Goal: Information Seeking & Learning: Learn about a topic

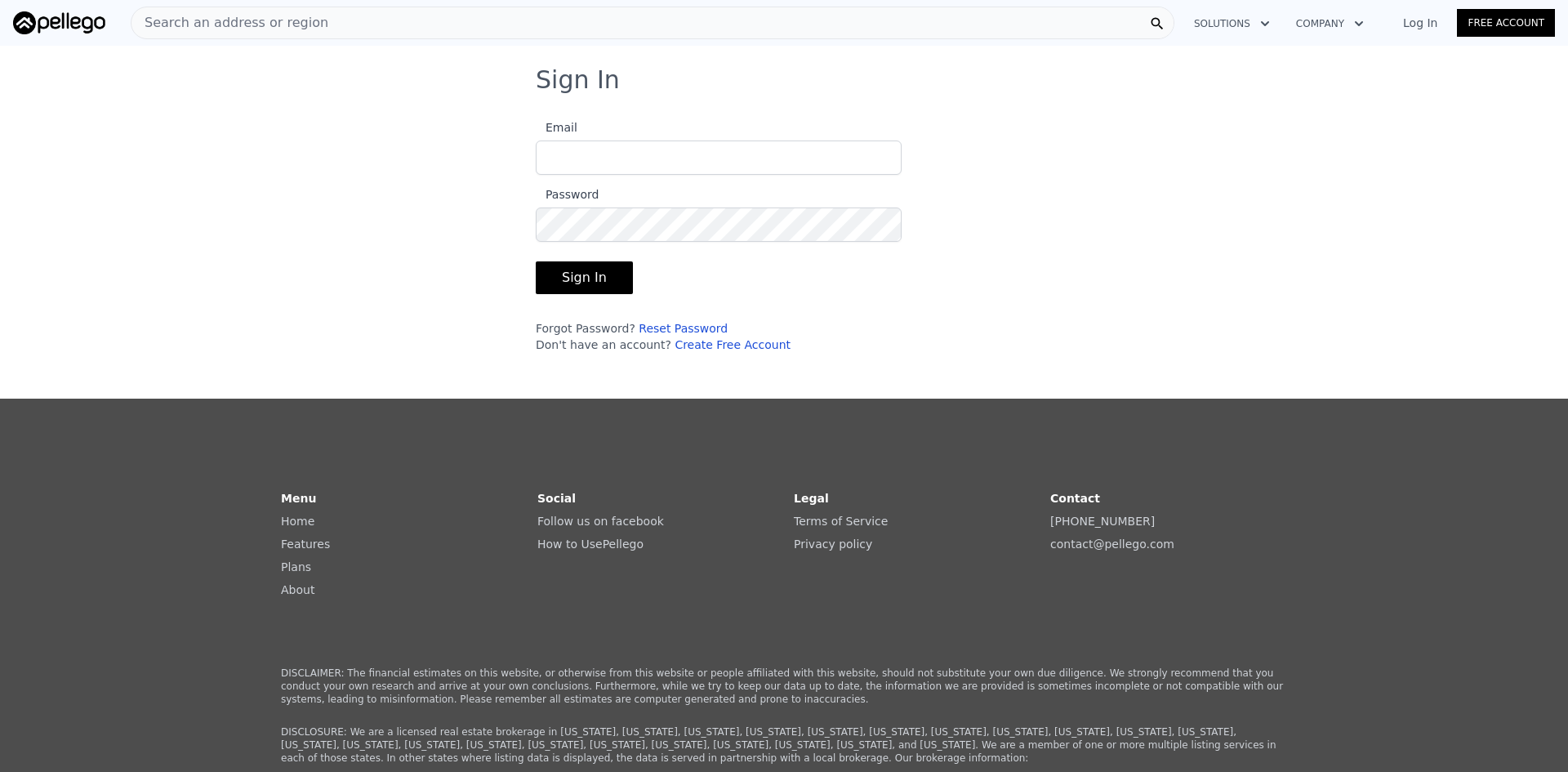
type input "[EMAIL_ADDRESS][DOMAIN_NAME]"
click at [588, 277] on button "Sign In" at bounding box center [584, 277] width 97 height 32
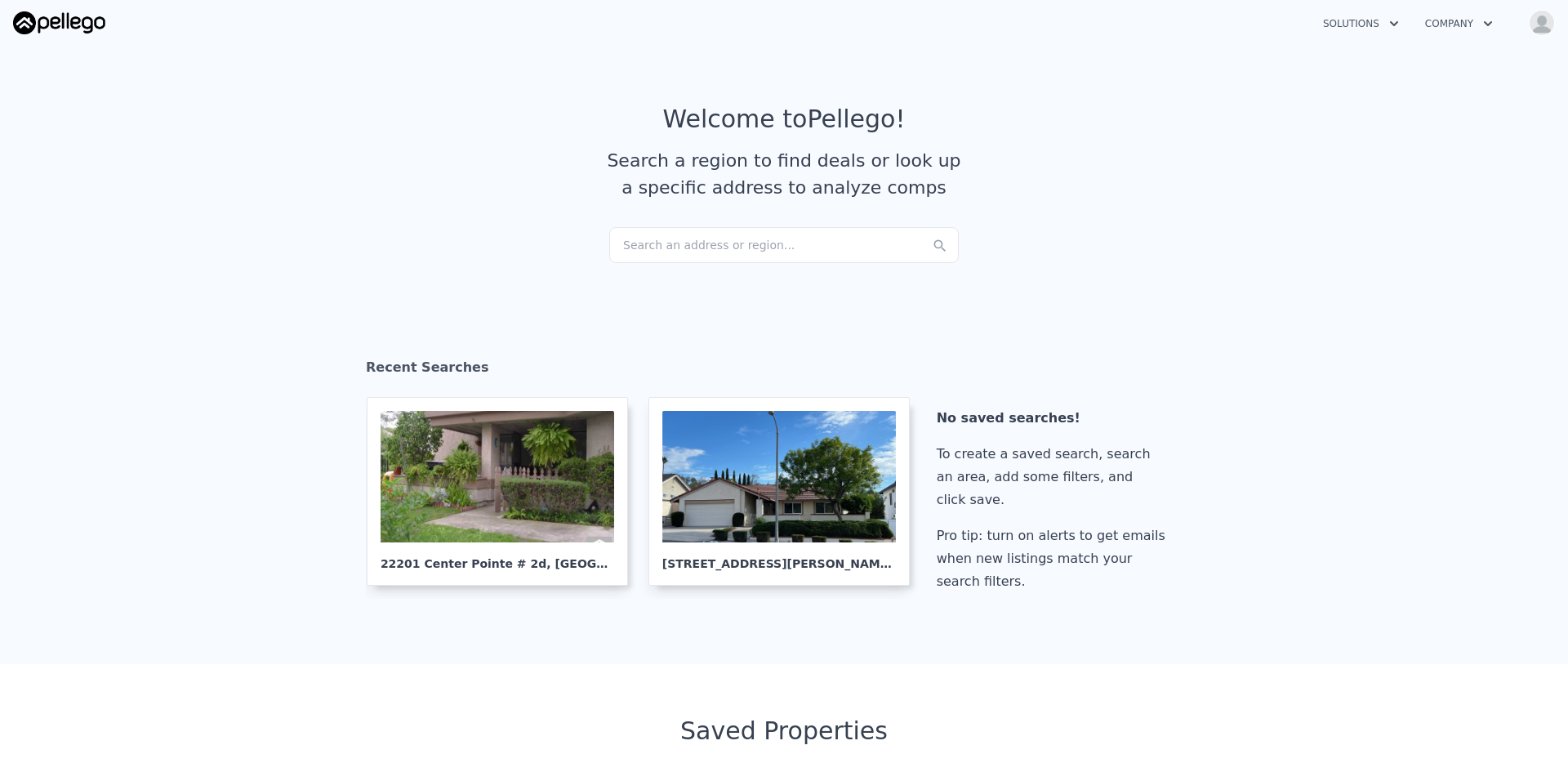
click at [661, 246] on div "Search an address or region..." at bounding box center [784, 245] width 349 height 36
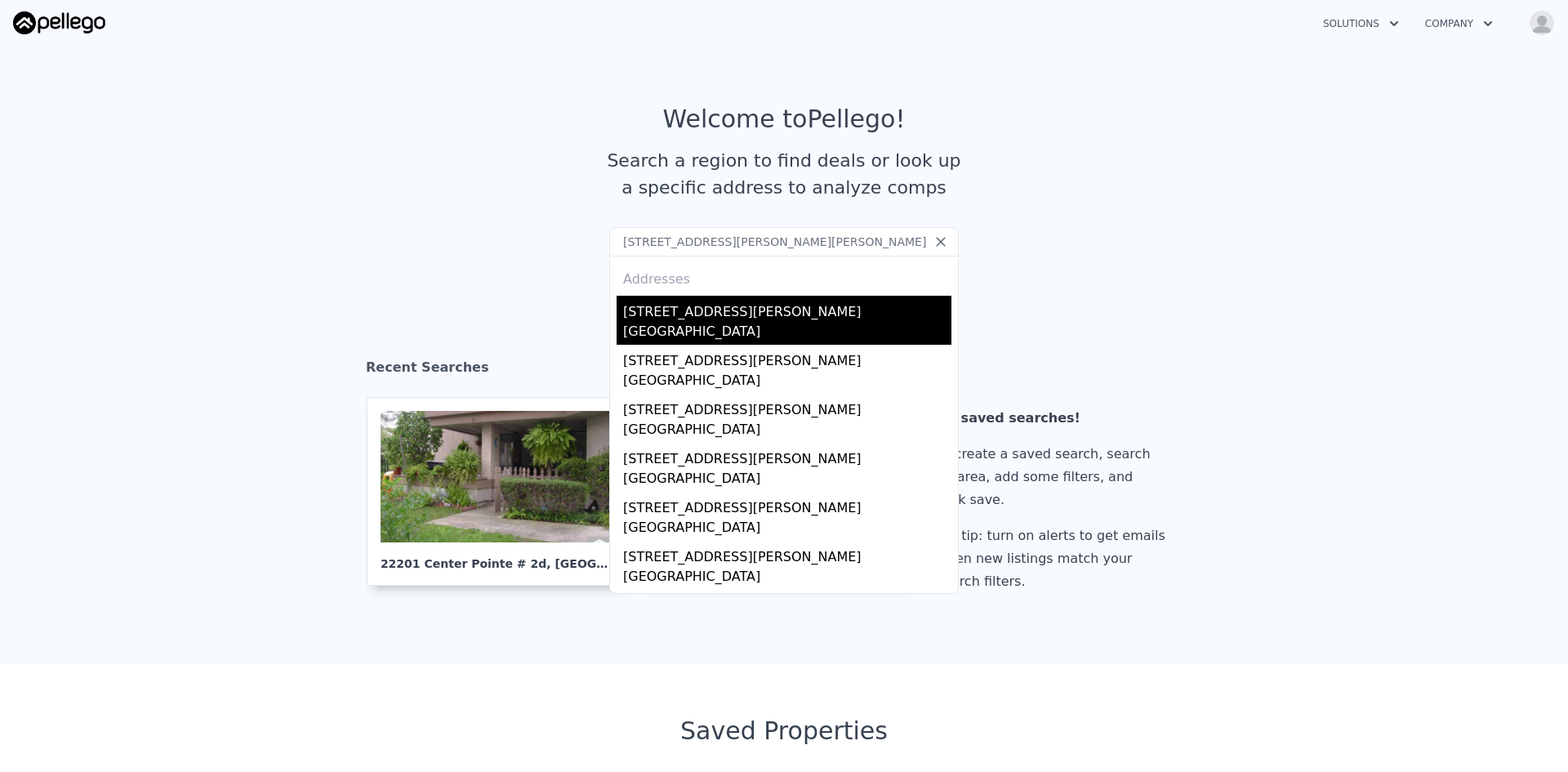
type input "[STREET_ADDRESS][PERSON_NAME][PERSON_NAME]"
click at [700, 333] on div "[GEOGRAPHIC_DATA]" at bounding box center [788, 334] width 329 height 23
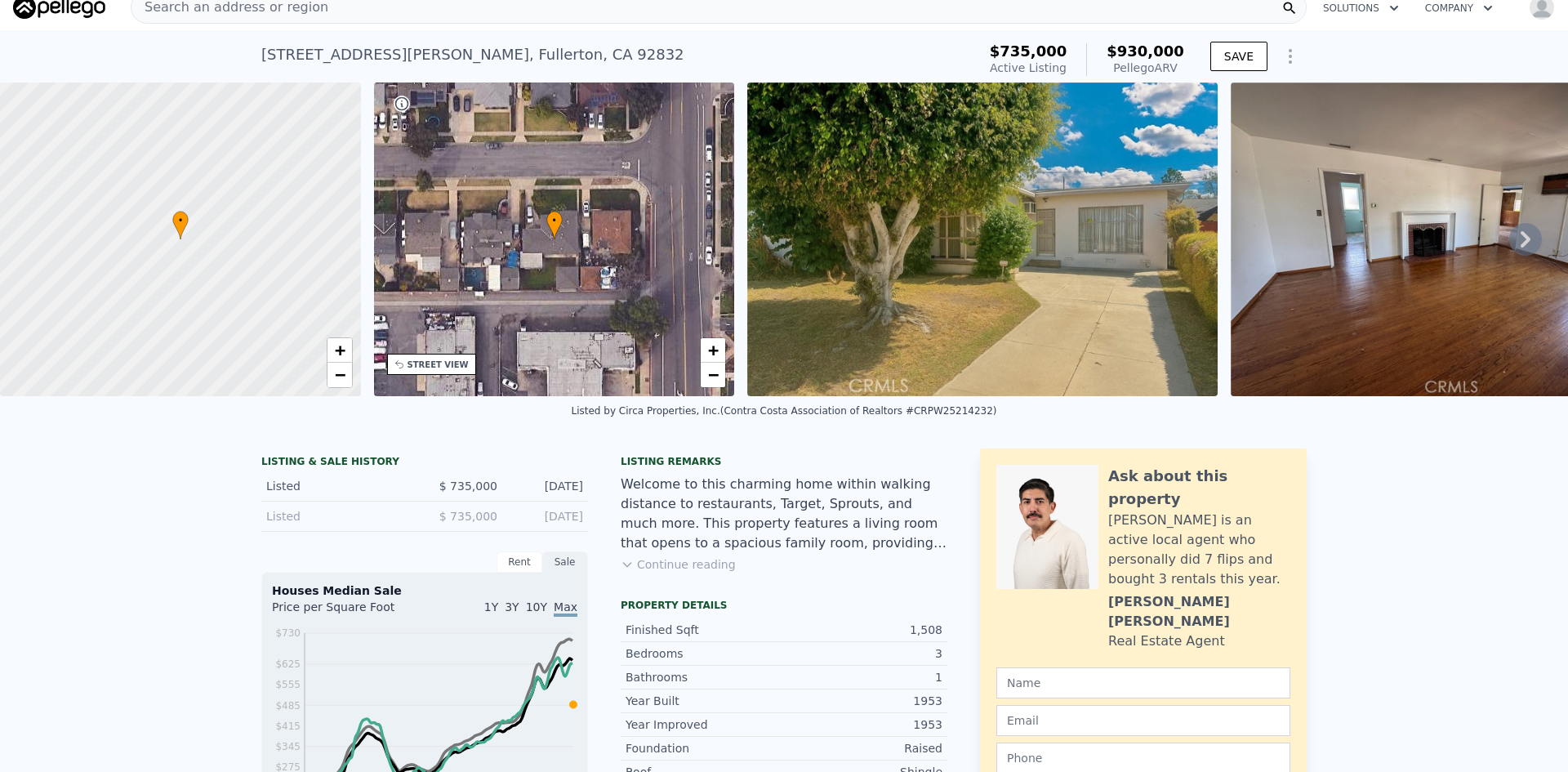
scroll to position [21, 0]
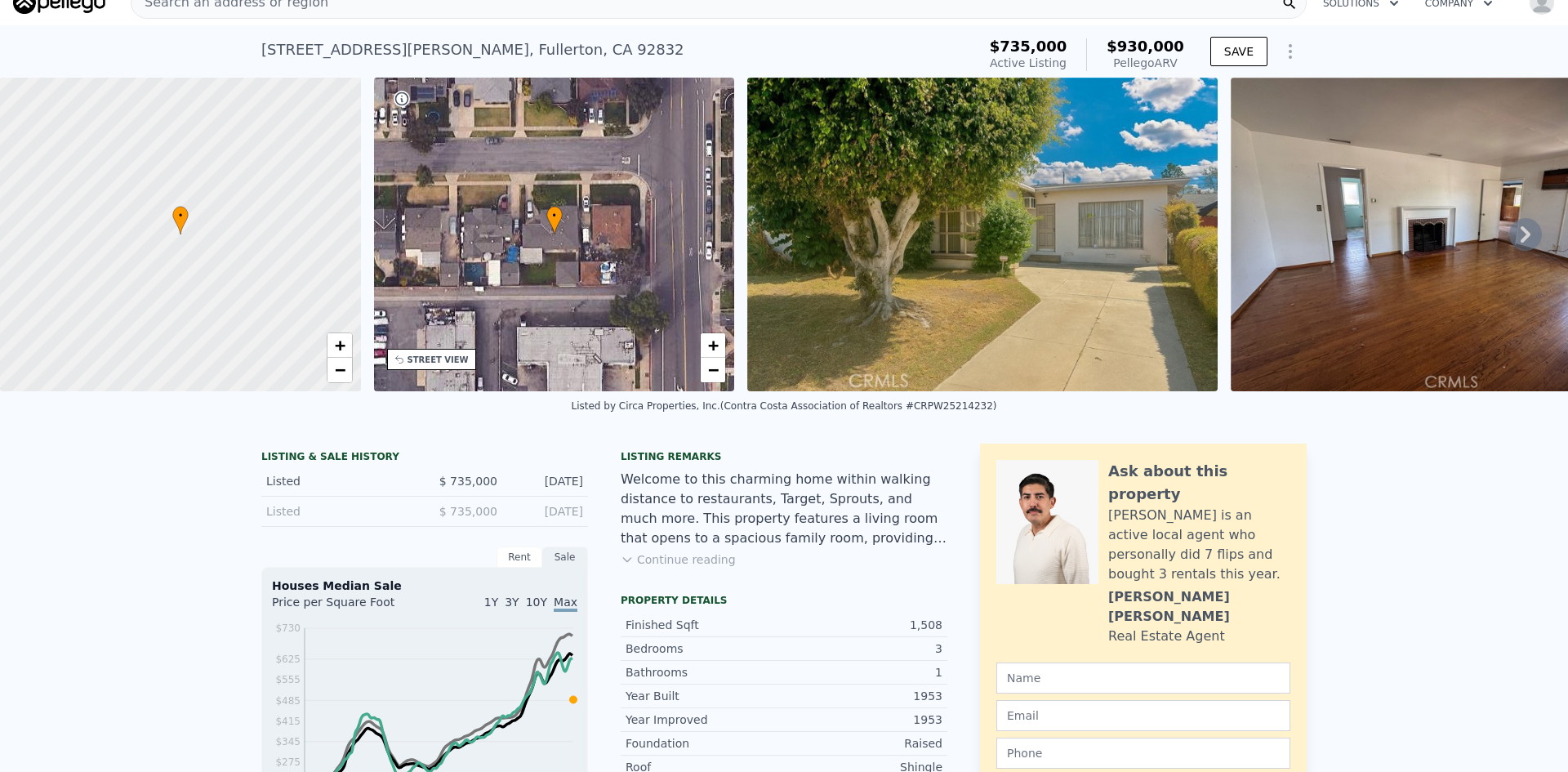
click at [1521, 242] on icon at bounding box center [1526, 235] width 10 height 17
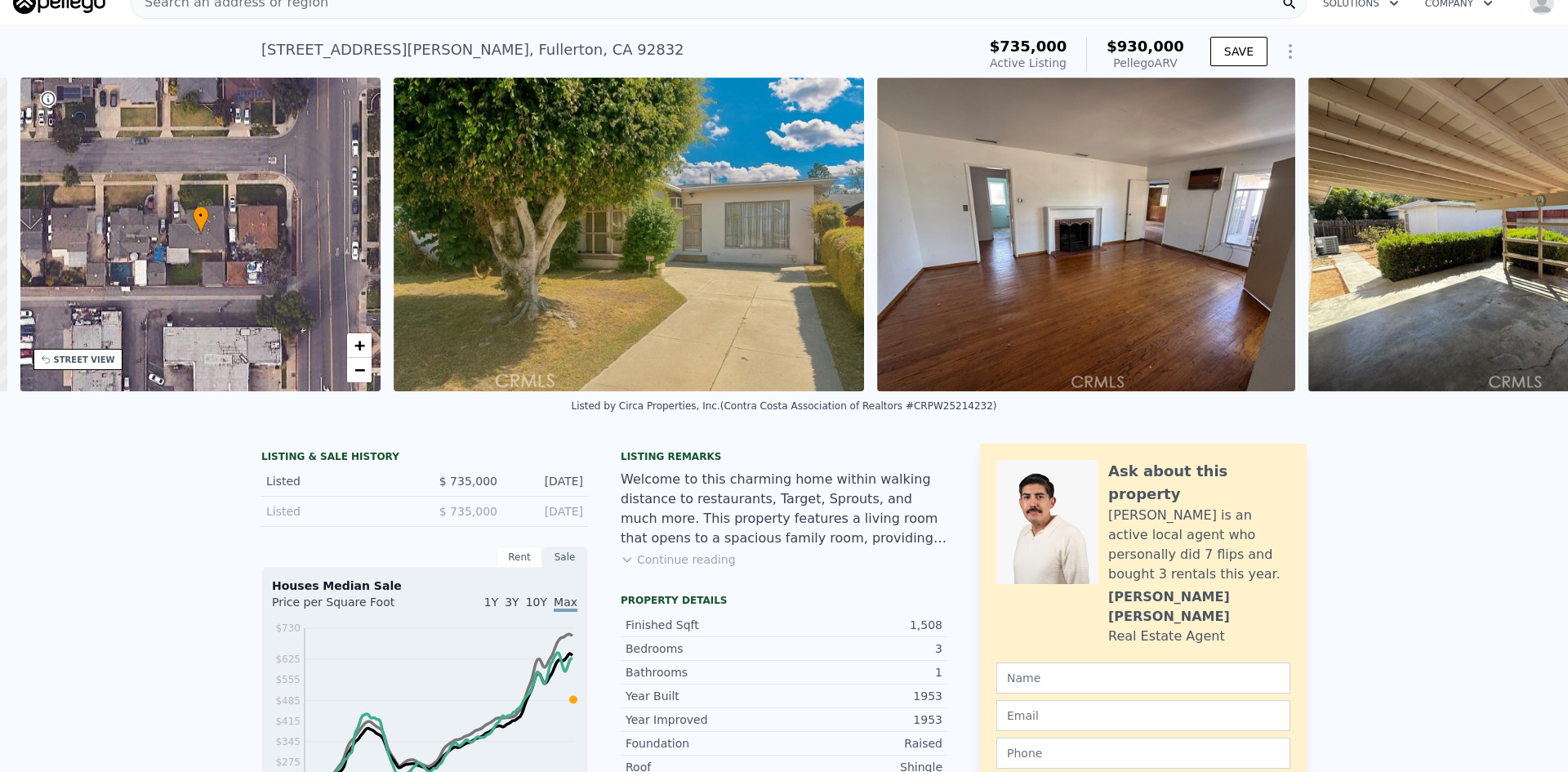
scroll to position [0, 381]
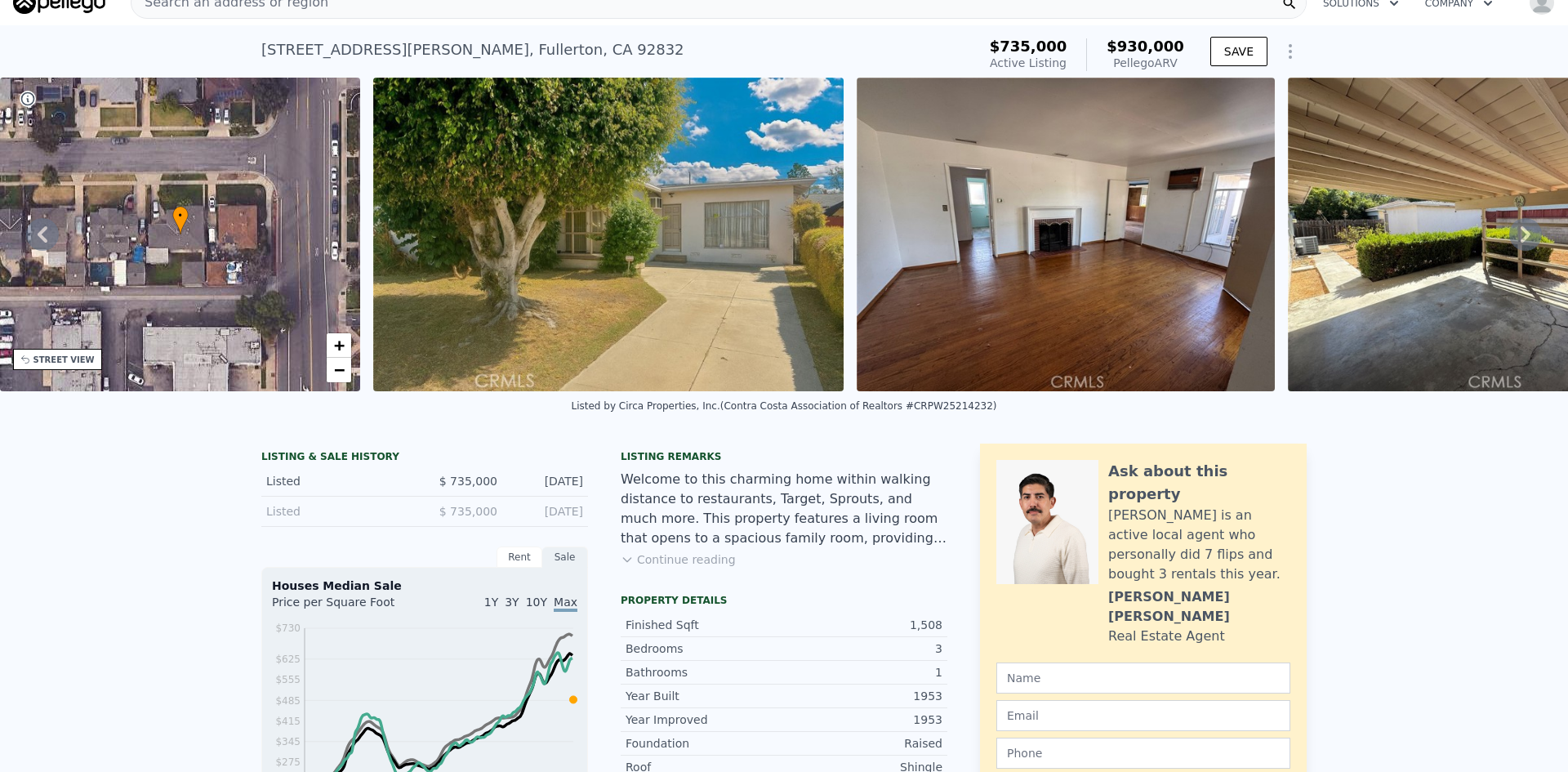
click at [1521, 242] on icon at bounding box center [1526, 235] width 10 height 17
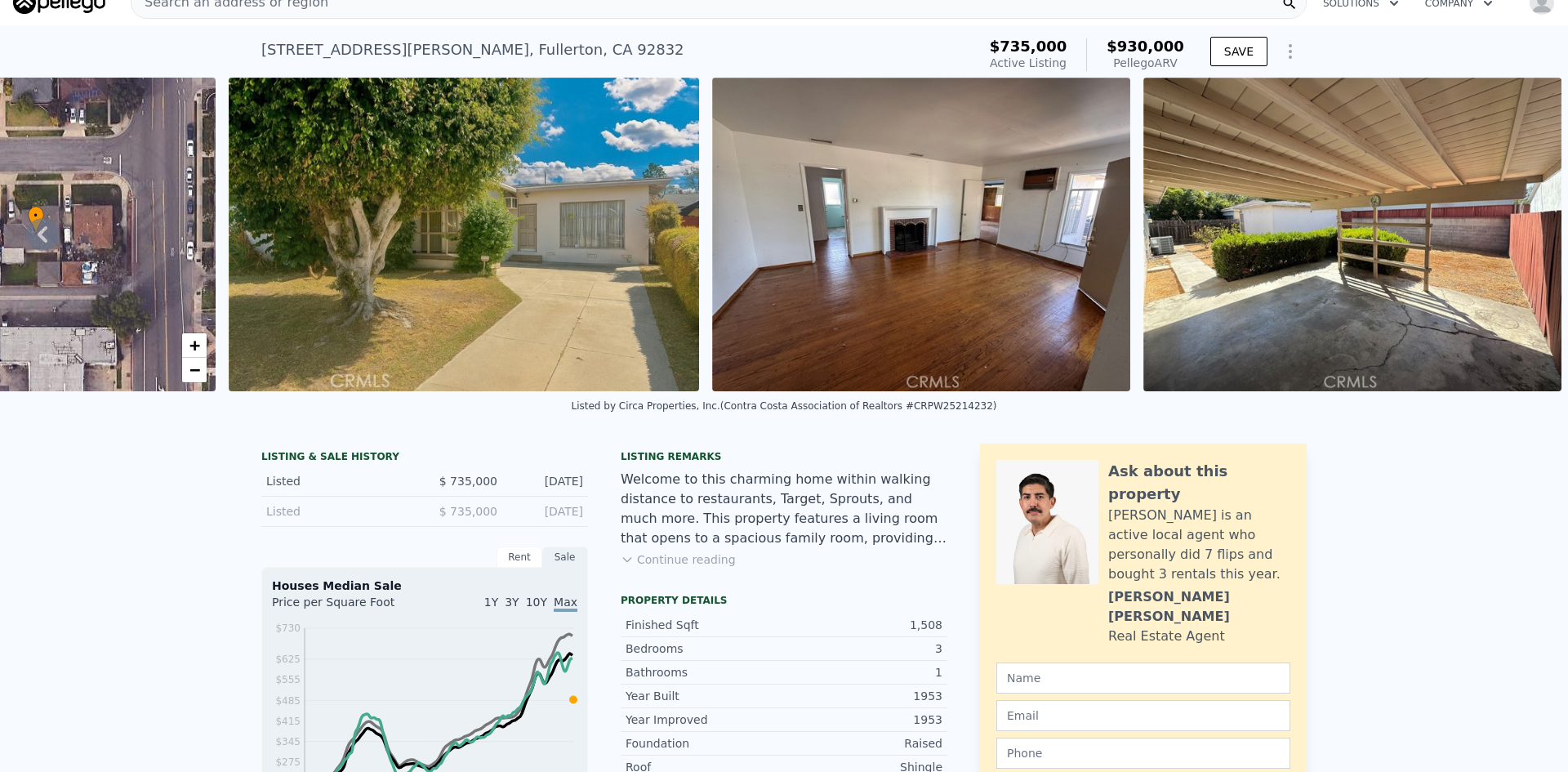
click at [1509, 246] on img at bounding box center [1353, 234] width 418 height 314
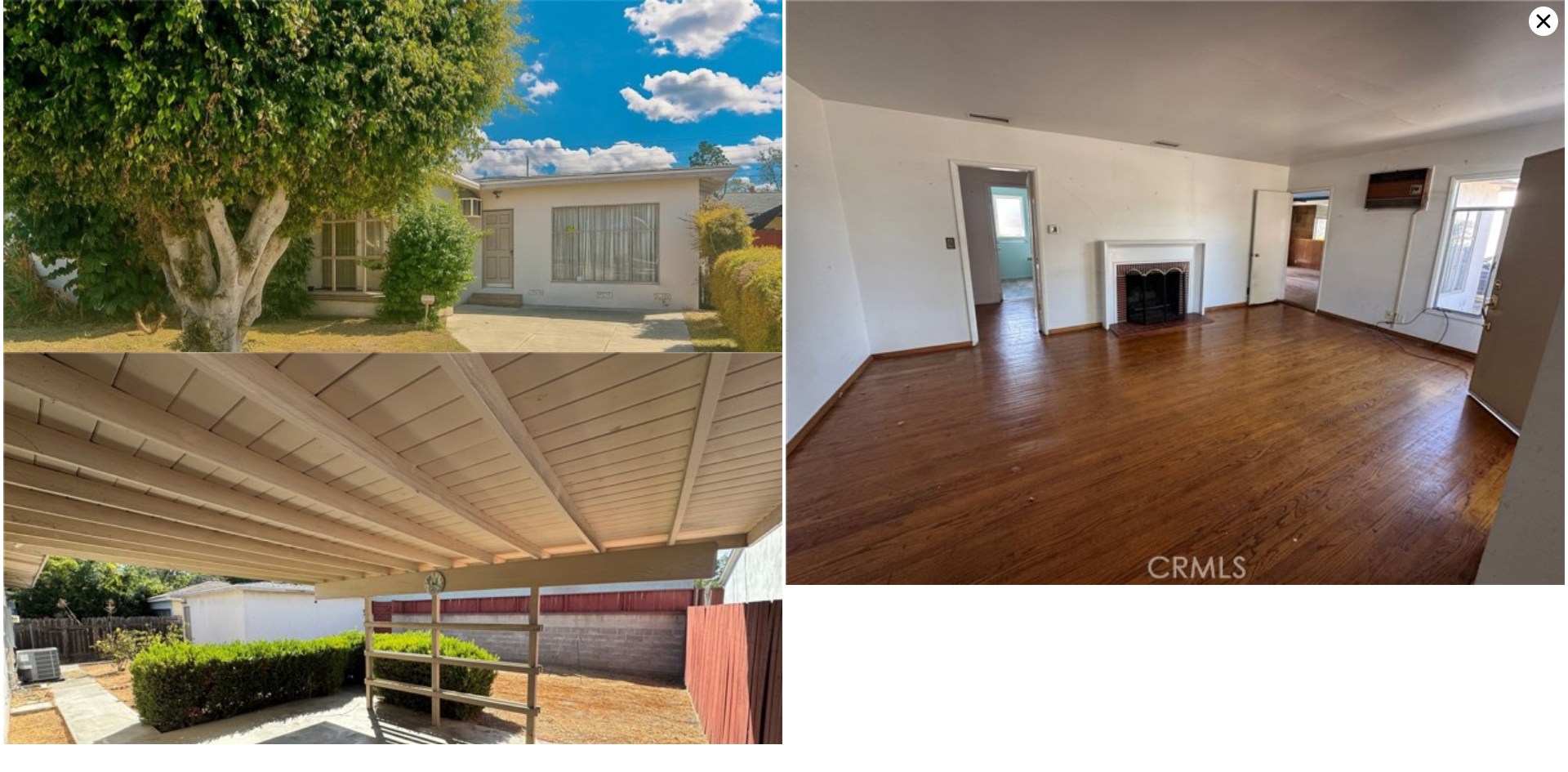
scroll to position [188, 0]
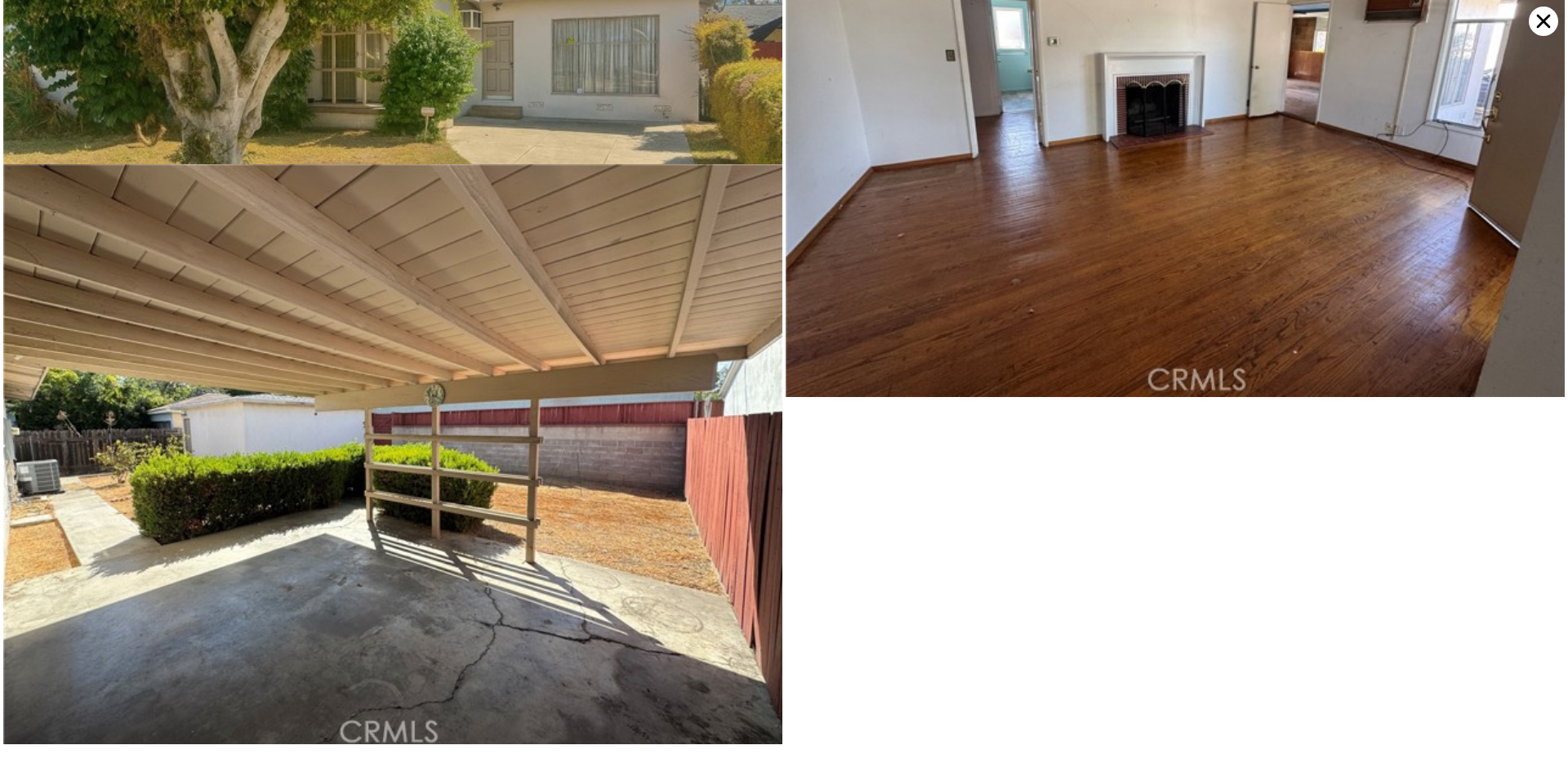
click at [1542, 21] on icon at bounding box center [1544, 22] width 14 height 14
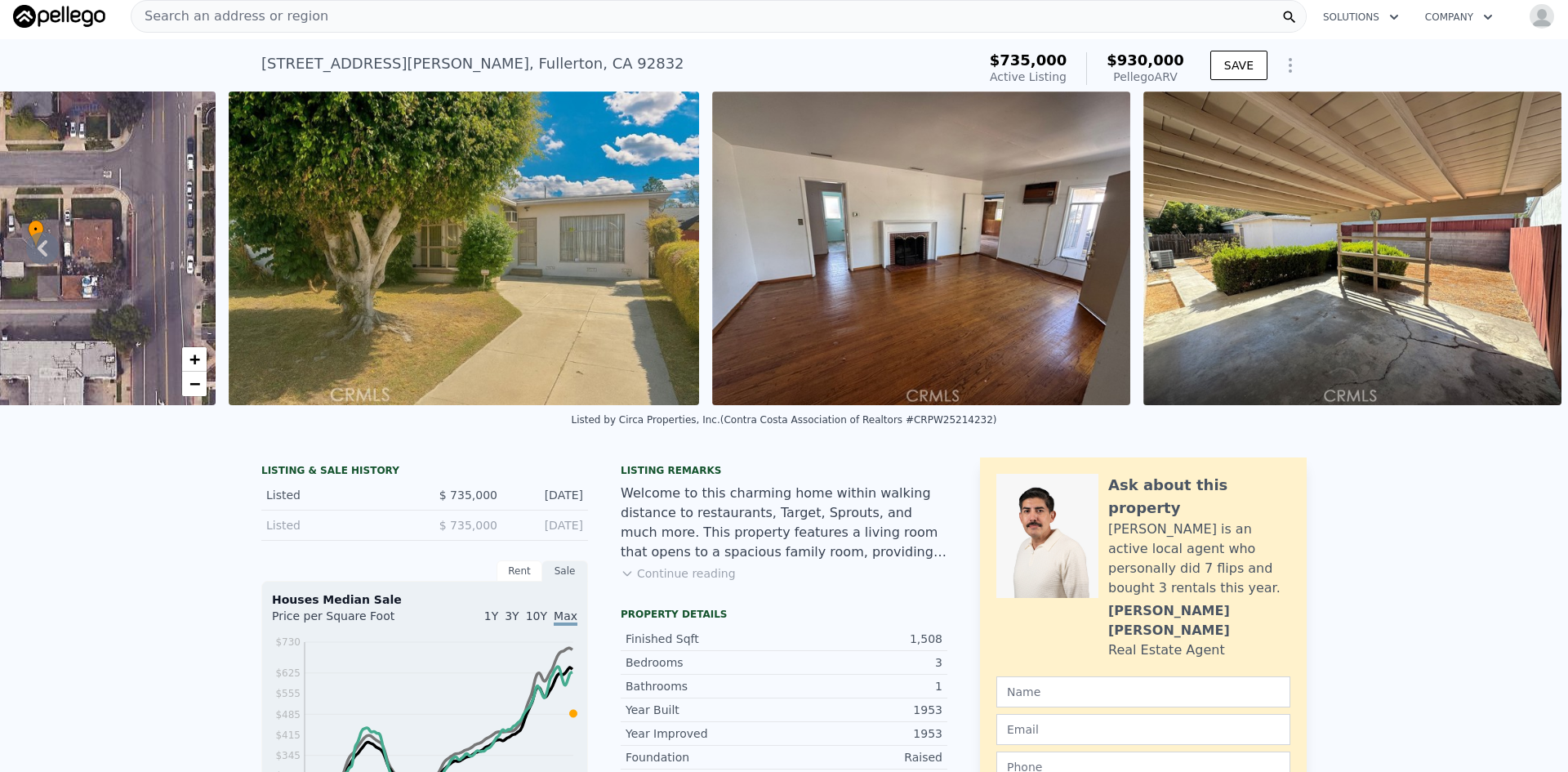
scroll to position [0, 0]
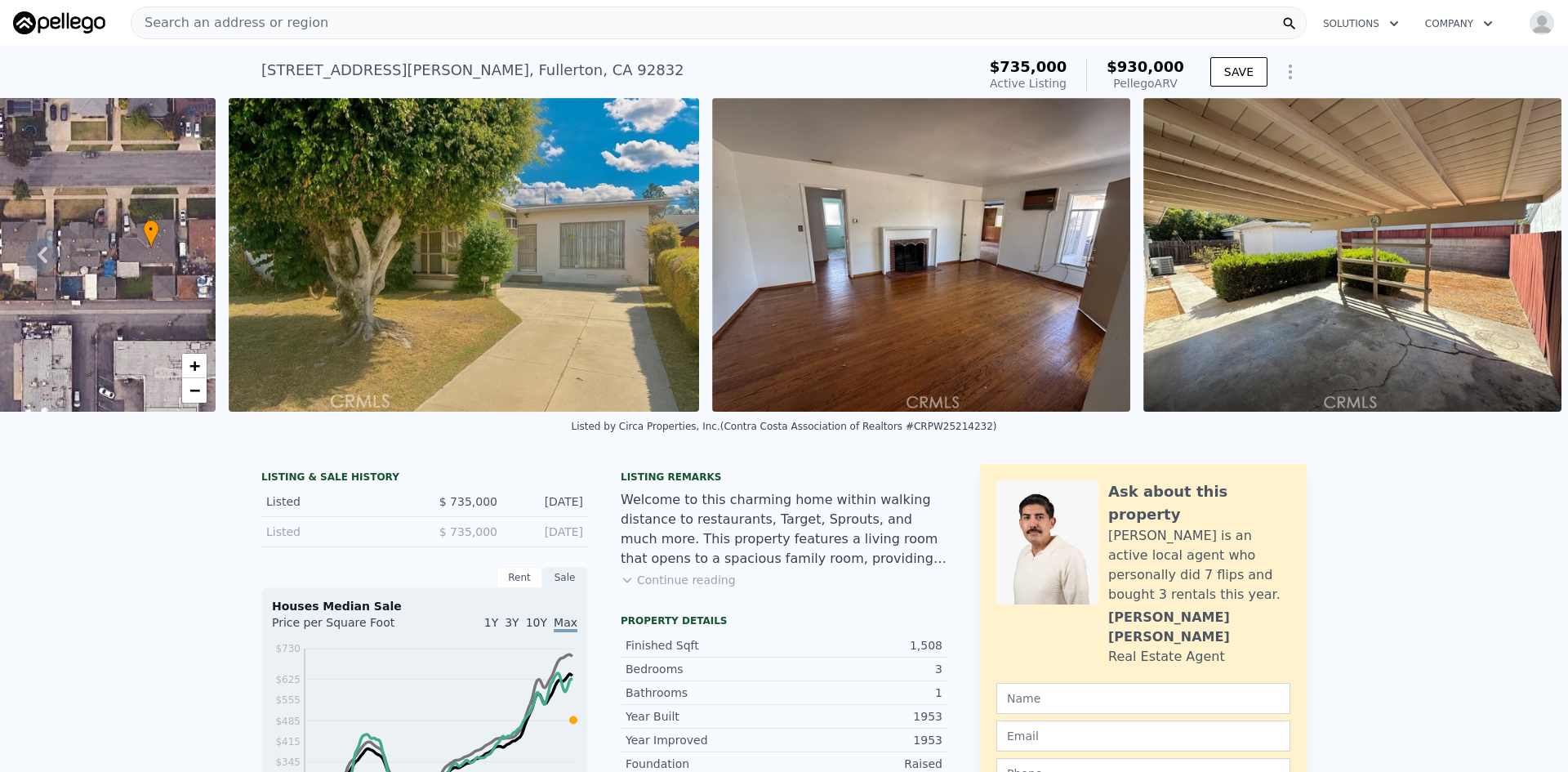
drag, startPoint x: 106, startPoint y: 282, endPoint x: 187, endPoint y: 261, distance: 83.7
click at [187, 261] on div "• + −" at bounding box center [36, 255] width 361 height 314
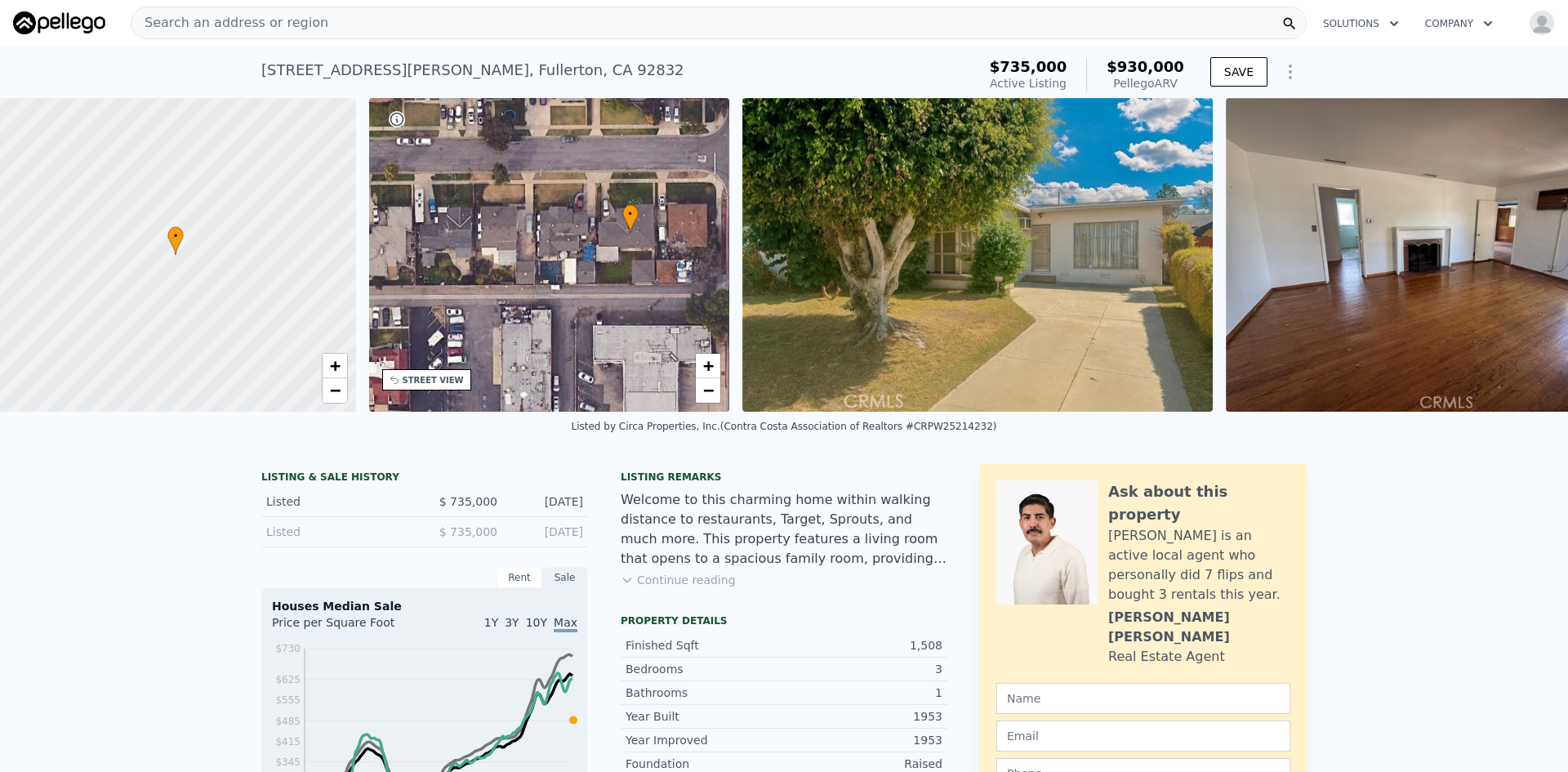
scroll to position [0, 7]
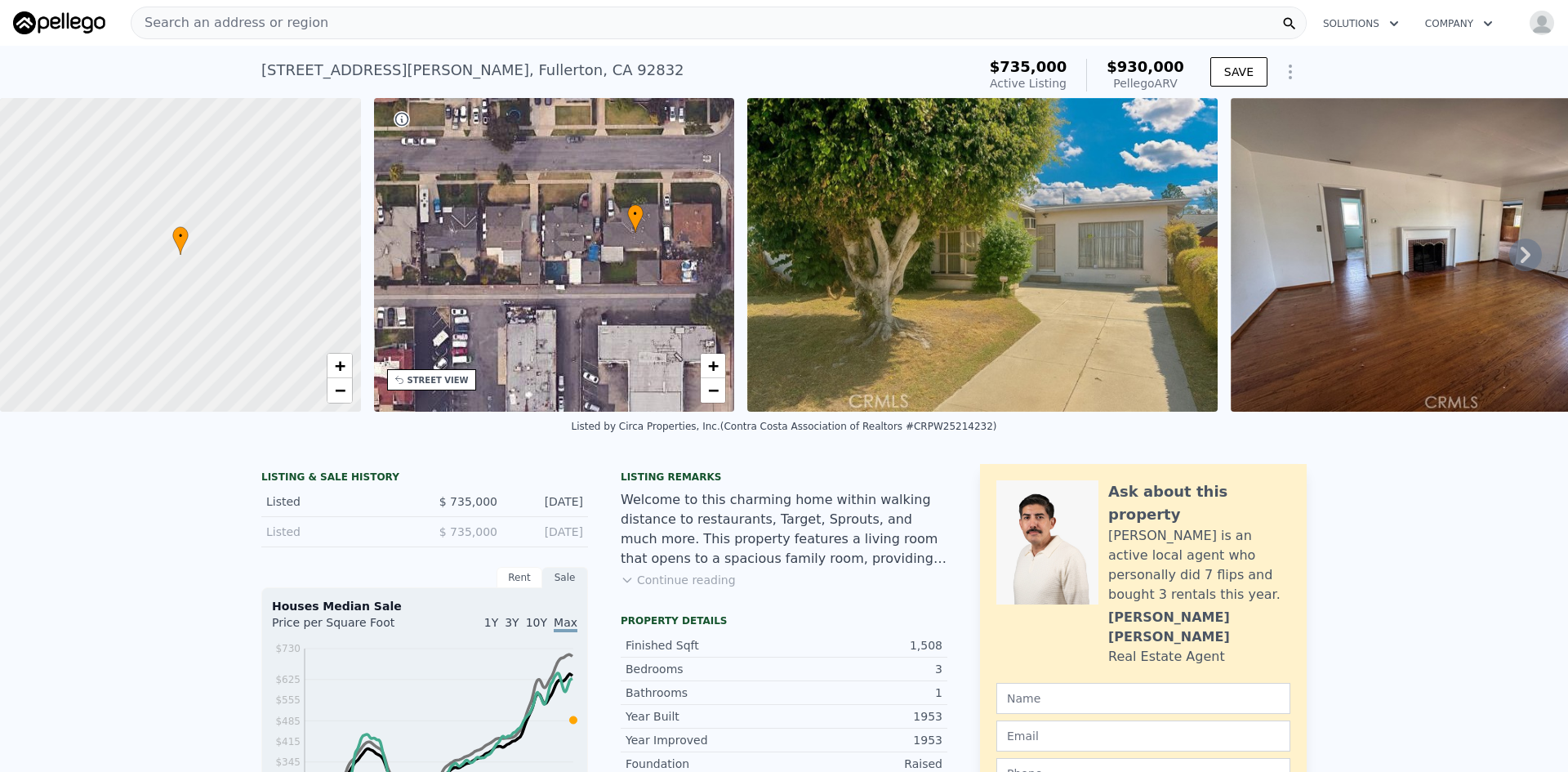
click at [185, 270] on div at bounding box center [181, 256] width 433 height 377
click at [647, 167] on div "• + −" at bounding box center [554, 255] width 361 height 314
click at [430, 384] on div "STREET VIEW" at bounding box center [438, 380] width 61 height 12
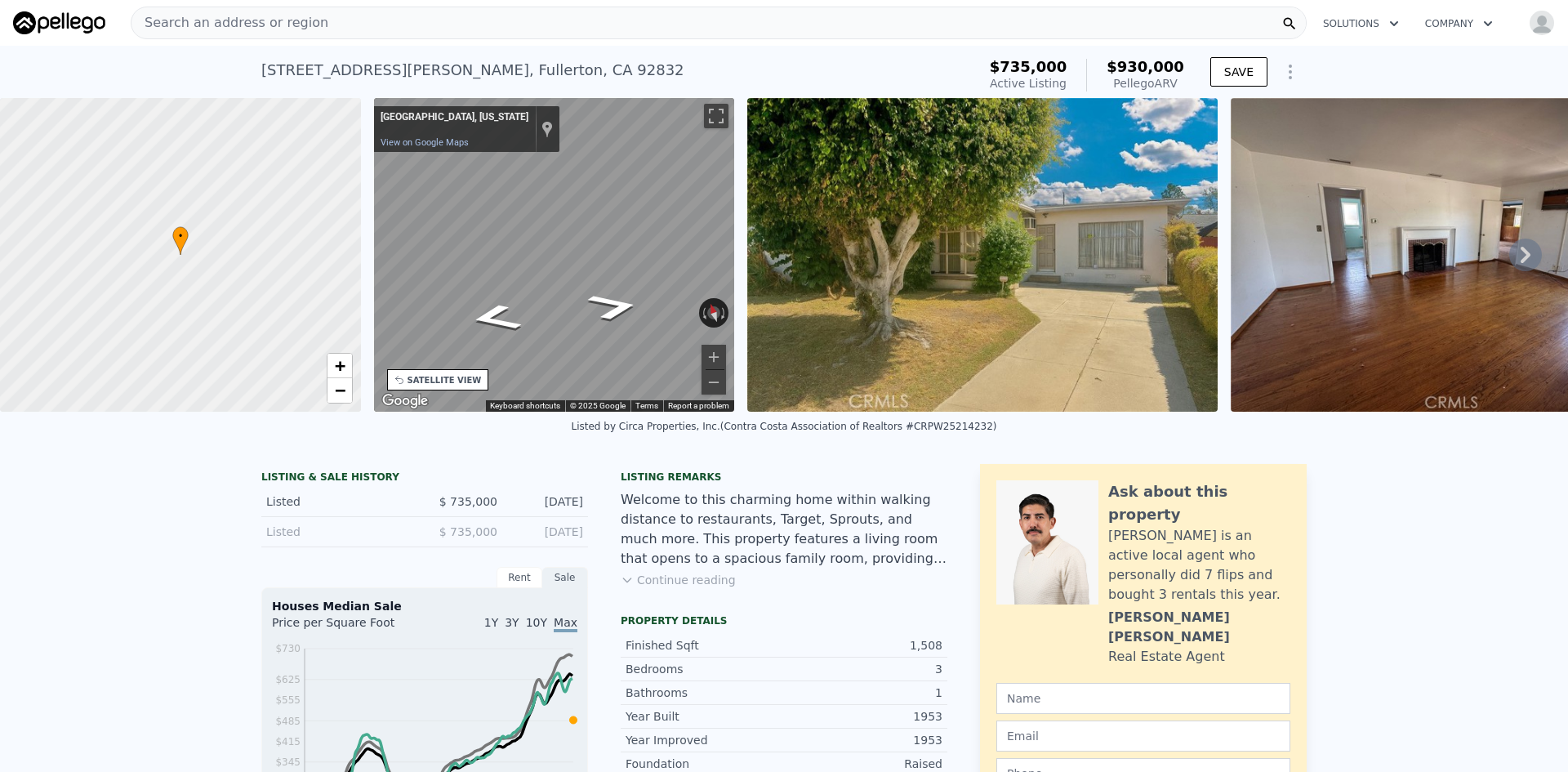
click at [335, 241] on div "• + − • + − STREET VIEW ← Move left → Move right ↑ Move up ↓ Move down + Zoom i…" at bounding box center [784, 255] width 1568 height 314
click at [847, 237] on div "• + − • + − STREET VIEW ← Move left → Move right ↑ Move up ↓ Move down + Zoom i…" at bounding box center [784, 255] width 1568 height 314
click at [846, 244] on div "• + − • + − STREET VIEW ← Move left → Move right ↑ Move up ↓ Move down + Zoom i…" at bounding box center [784, 255] width 1568 height 314
click at [307, 232] on div "• + − • + − STREET VIEW ← Move left → Move right ↑ Move up ↓ Move down + Zoom i…" at bounding box center [784, 255] width 1568 height 314
click at [342, 232] on div "• + − • + − STREET VIEW ← Move left → Move right ↑ Move up ↓ Move down + Zoom i…" at bounding box center [784, 255] width 1568 height 314
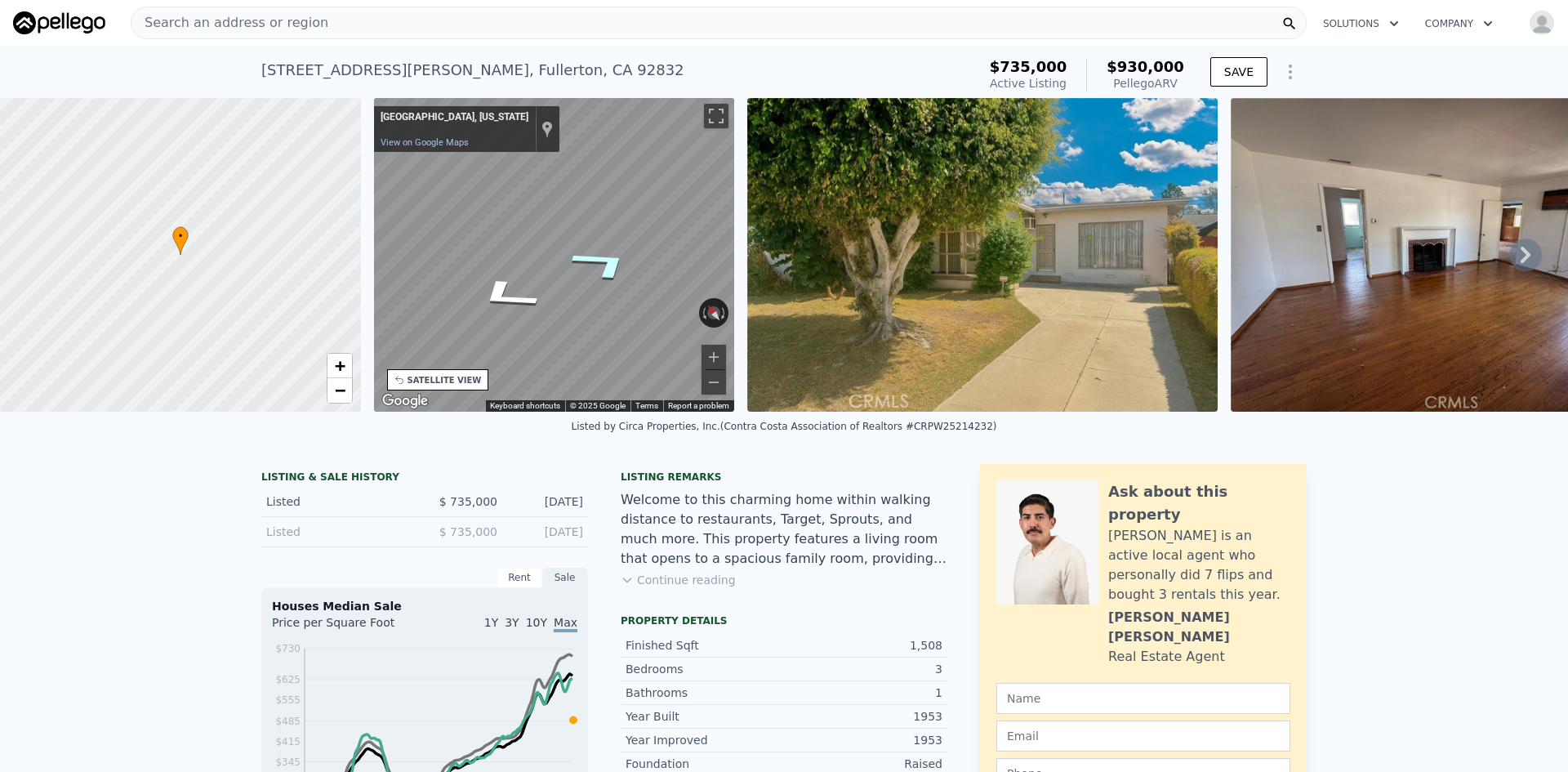
click at [612, 264] on icon "Go East" at bounding box center [603, 263] width 119 height 52
click at [853, 286] on div "• + − • + − STREET VIEW ← Move left → Move right ↑ Move up ↓ Move down + Zoom i…" at bounding box center [784, 255] width 1568 height 314
click at [609, 252] on icon "Go West, W Porter Ave" at bounding box center [613, 253] width 98 height 54
click at [623, 256] on icon "Go West, W Porter Ave" at bounding box center [613, 253] width 98 height 54
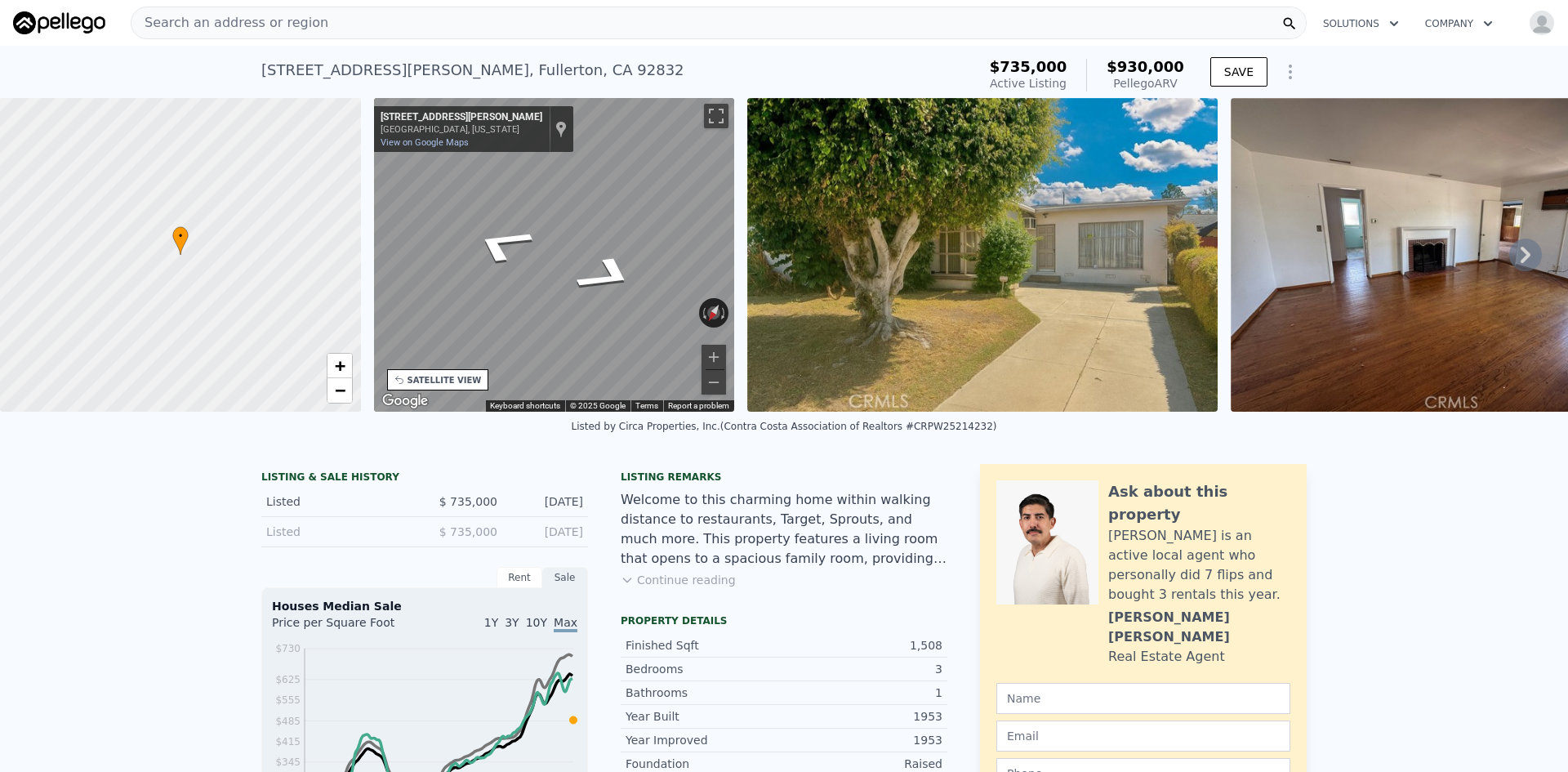
click at [1509, 269] on icon at bounding box center [1525, 254] width 32 height 32
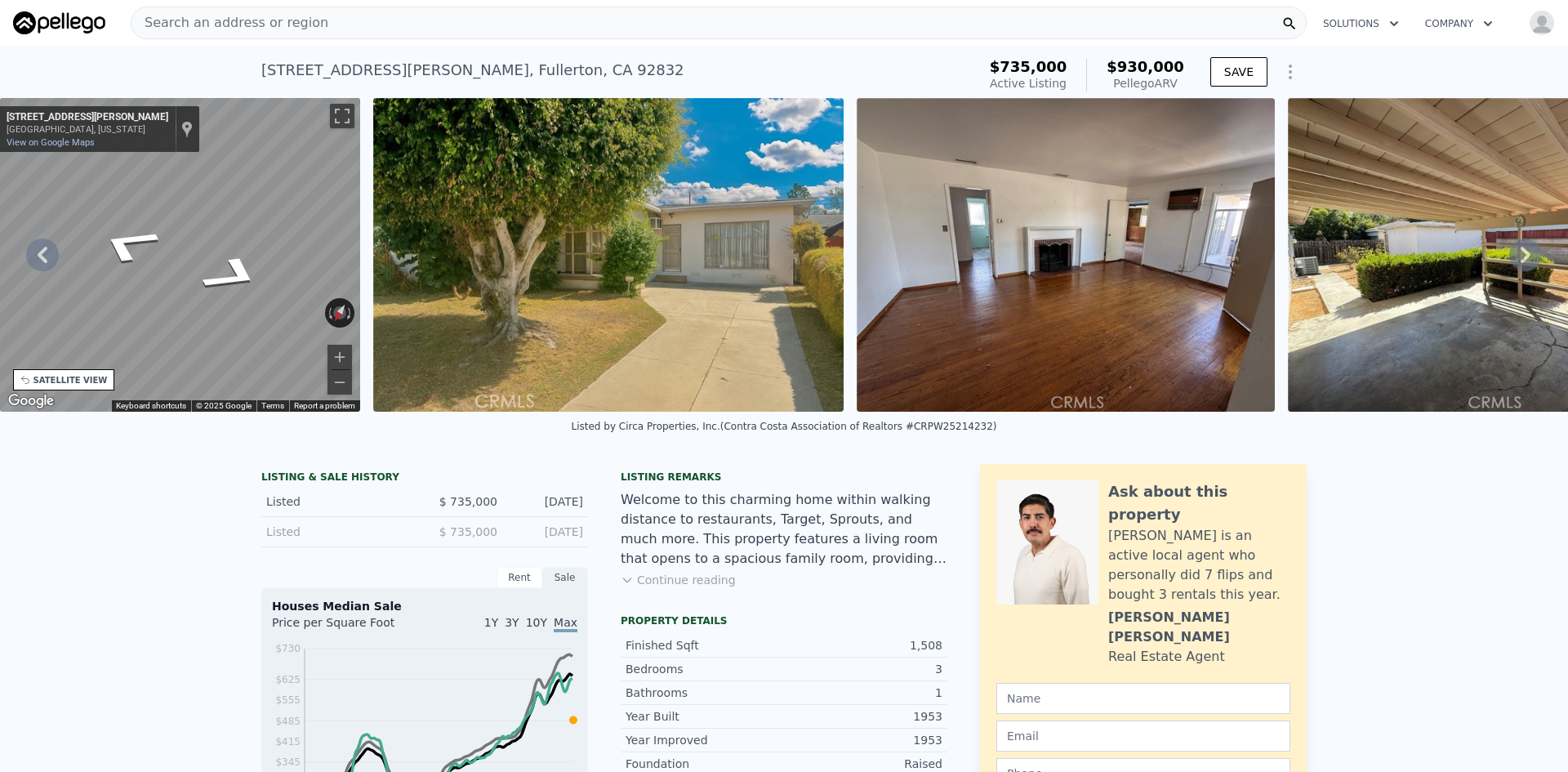
click at [1509, 269] on icon at bounding box center [1525, 254] width 32 height 32
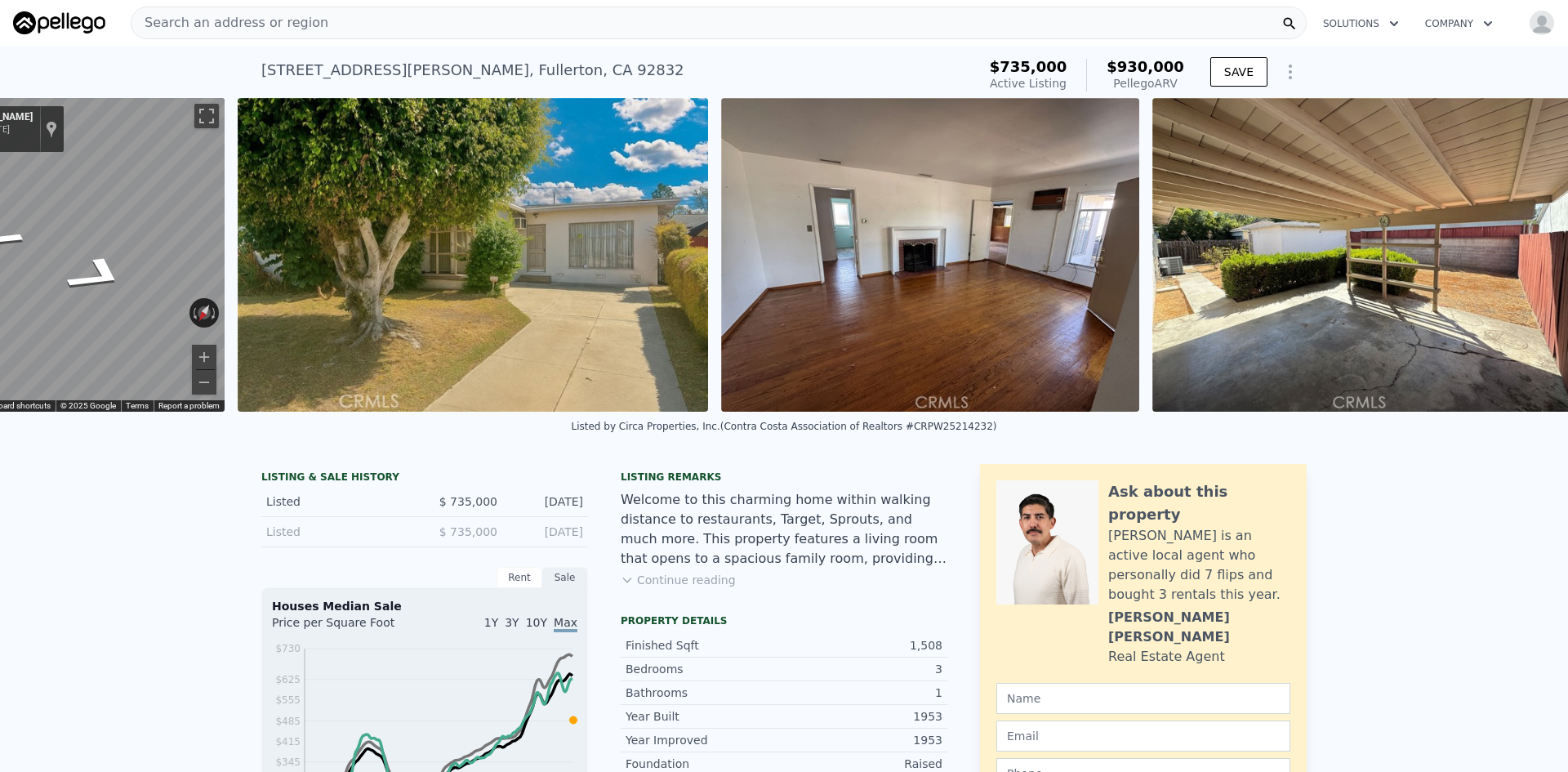
scroll to position [0, 537]
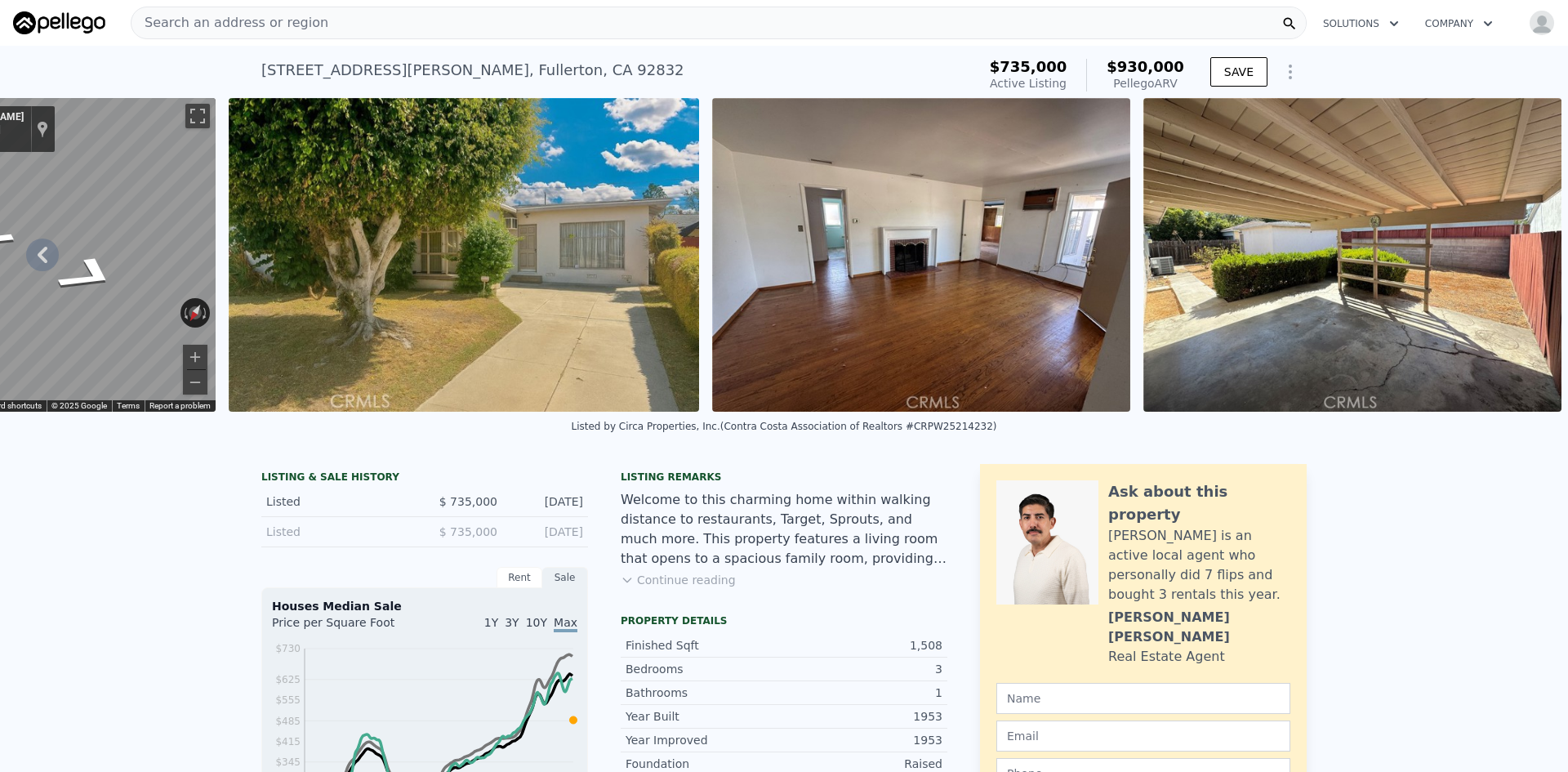
click at [666, 588] on button "Continue reading" at bounding box center [678, 580] width 115 height 17
